Goal: Task Accomplishment & Management: Use online tool/utility

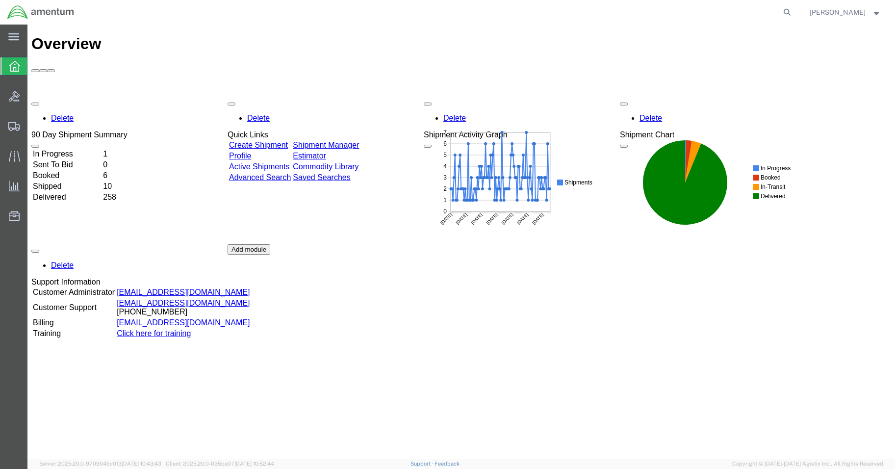
click at [83, 149] on td "In Progress" at bounding box center [66, 154] width 69 height 10
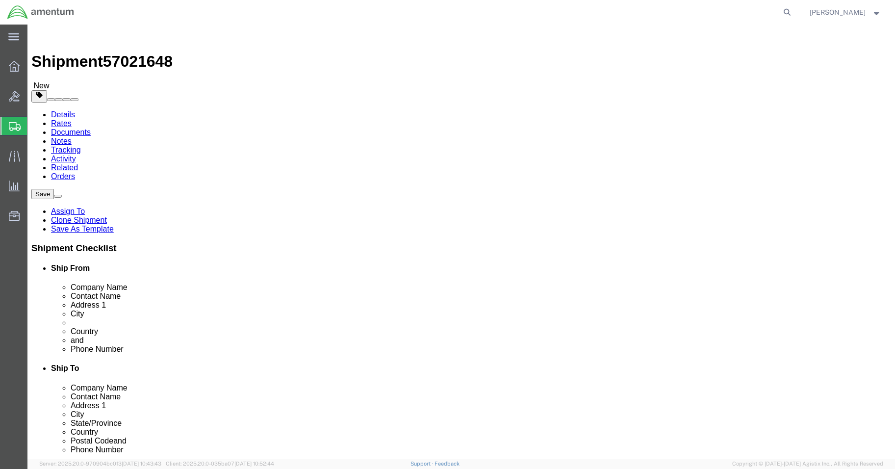
select select "42677"
select select
click input ","
click input "[PHONE_NUMBER]"
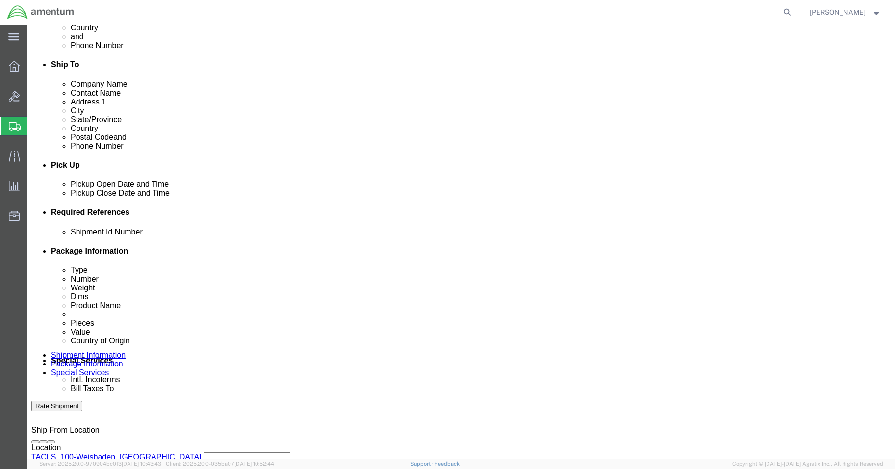
scroll to position [441, 0]
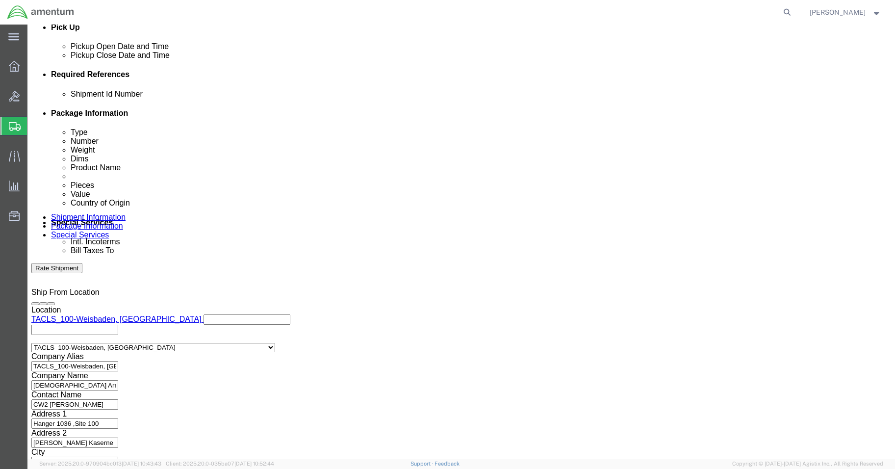
type input "[PHONE_NUMBER]"
click button "Continue"
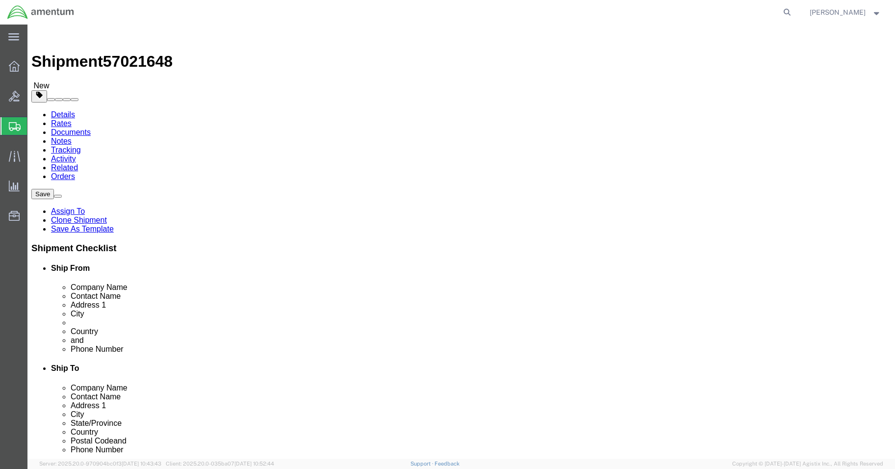
click select "Select BCK Boxes Bale(s) Basket(s) Bolt(s) Bottle(s) Buckets Bulk Bundle(s) Can…"
click button "Continue"
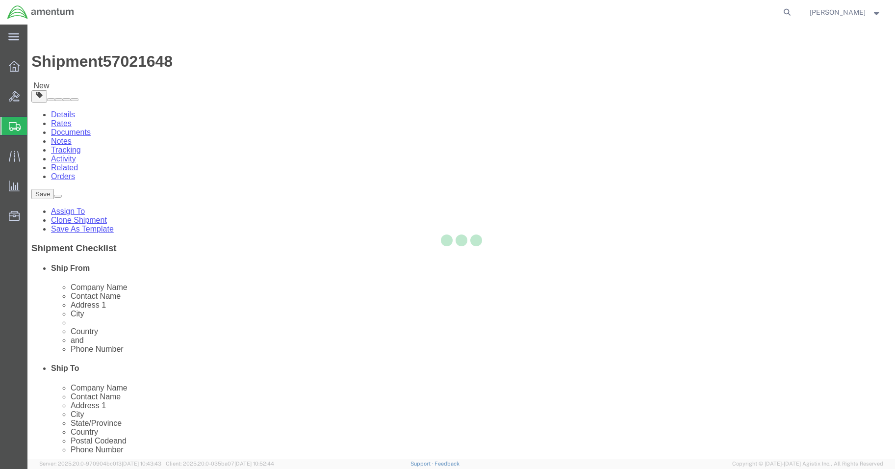
select select
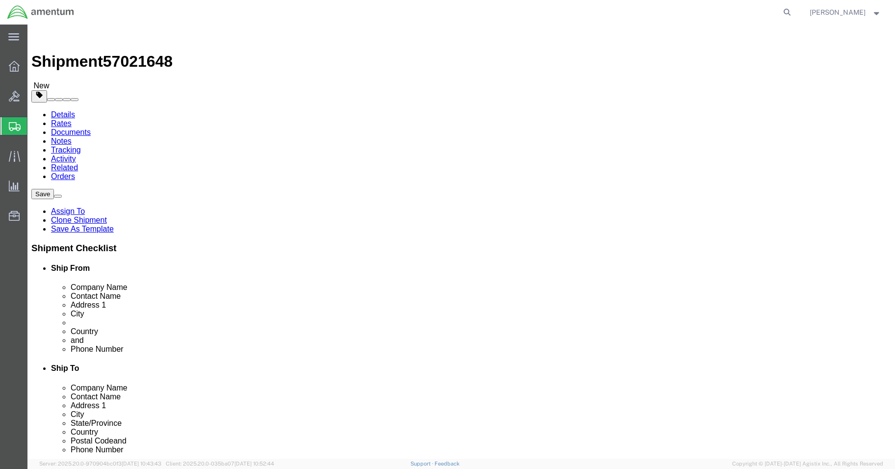
select select "DEPARTMENT"
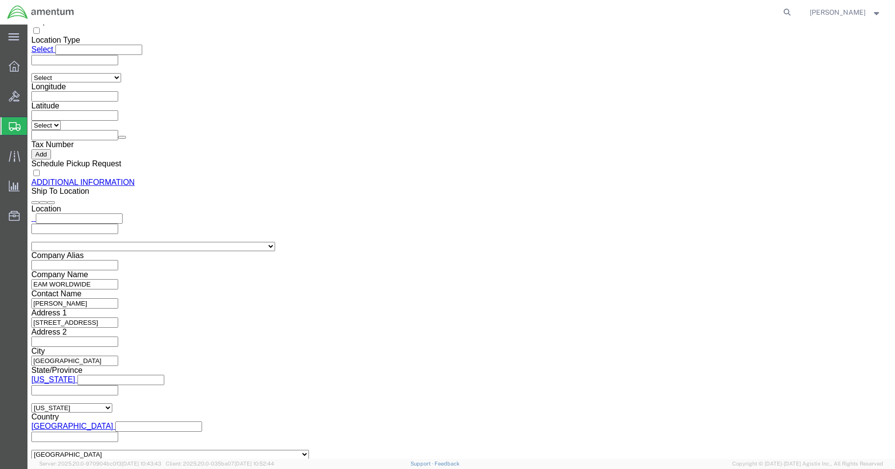
scroll to position [1221, 0]
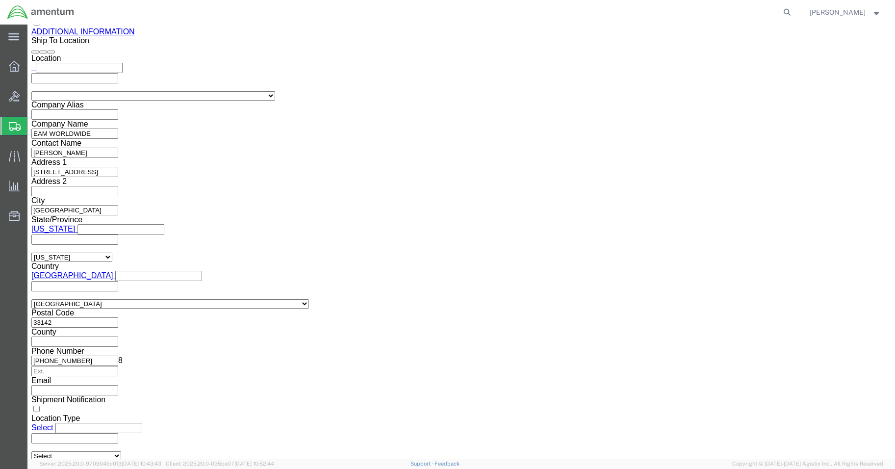
click button "Rate Shipment"
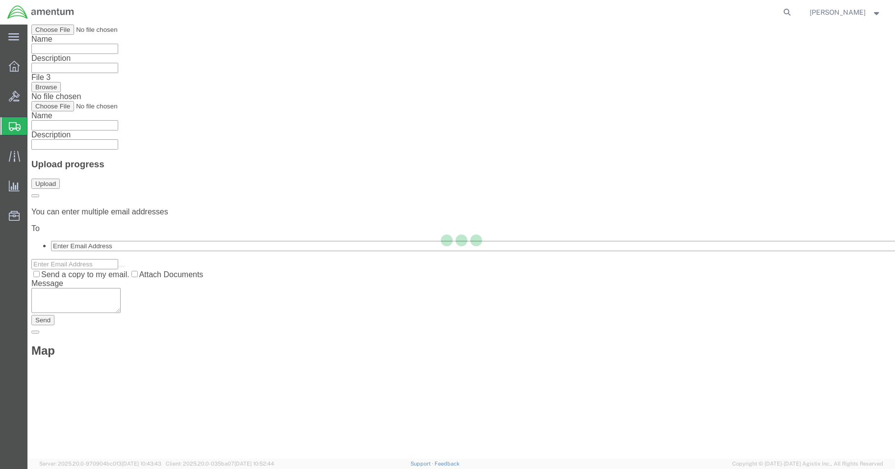
scroll to position [0, 0]
